Goal: Complete application form: Complete application form

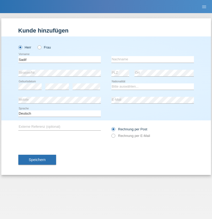
type input "Sadif"
click at [153, 59] on input "text" at bounding box center [153, 59] width 83 height 7
type input "[PERSON_NAME]"
select select "CH"
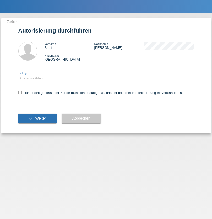
select select "1"
checkbox input "true"
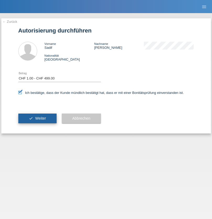
click at [37, 118] on span "Weiter" at bounding box center [40, 118] width 11 height 4
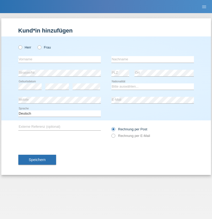
radio input "true"
click at [60, 59] on input "text" at bounding box center [59, 59] width 83 height 7
type input "[GEOGRAPHIC_DATA]"
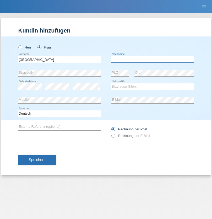
click at [153, 59] on input "text" at bounding box center [153, 59] width 83 height 7
type input "Safahi [PERSON_NAME]"
select select "IR"
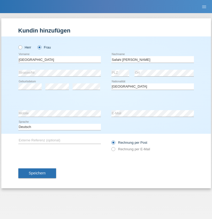
select select "C"
select select "12"
select select "03"
select select "1958"
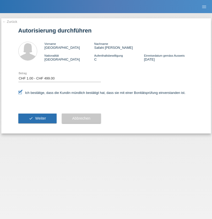
select select "1"
click at [37, 118] on span "Weiter" at bounding box center [40, 118] width 11 height 4
